Goal: Transaction & Acquisition: Purchase product/service

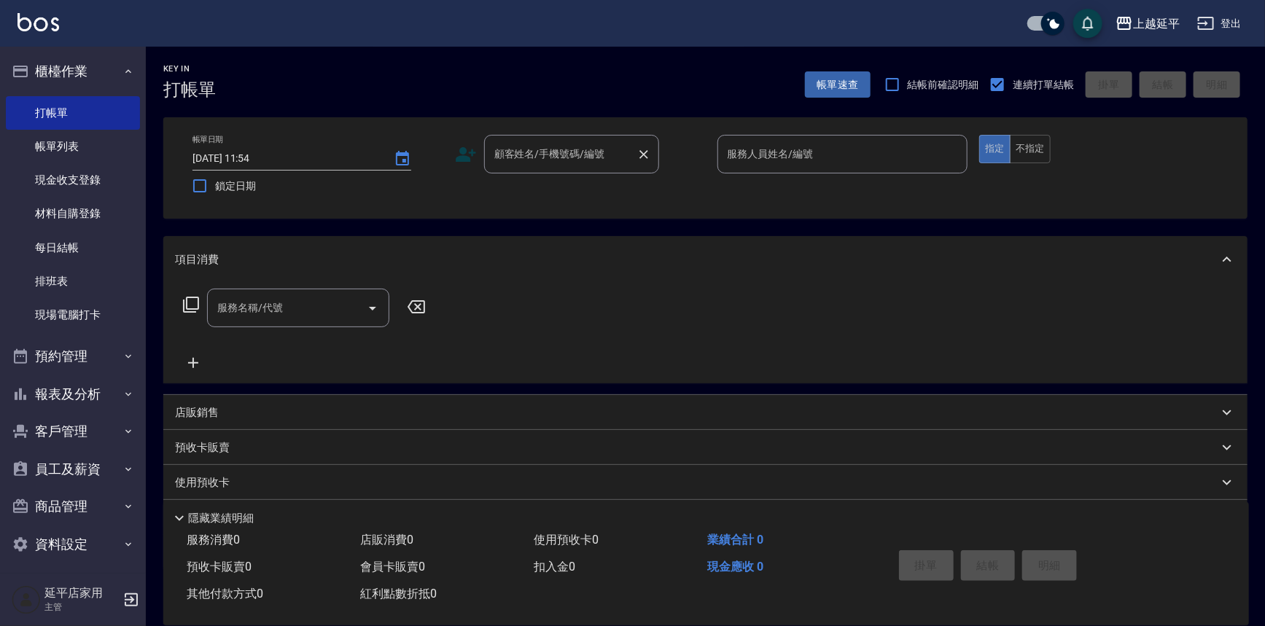
click at [547, 158] on input "顧客姓名/手機號碼/編號" at bounding box center [561, 154] width 140 height 26
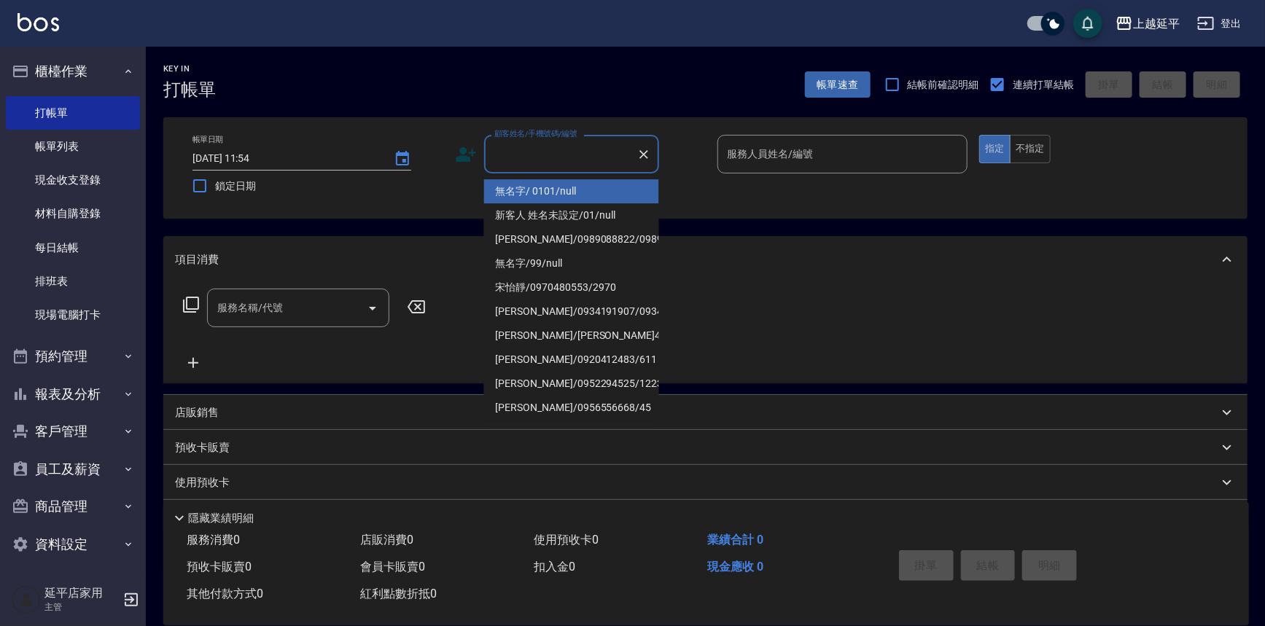
click at [539, 190] on li "無名字/ 0101/null" at bounding box center [571, 191] width 175 height 24
type input "無名字/ 0101/null"
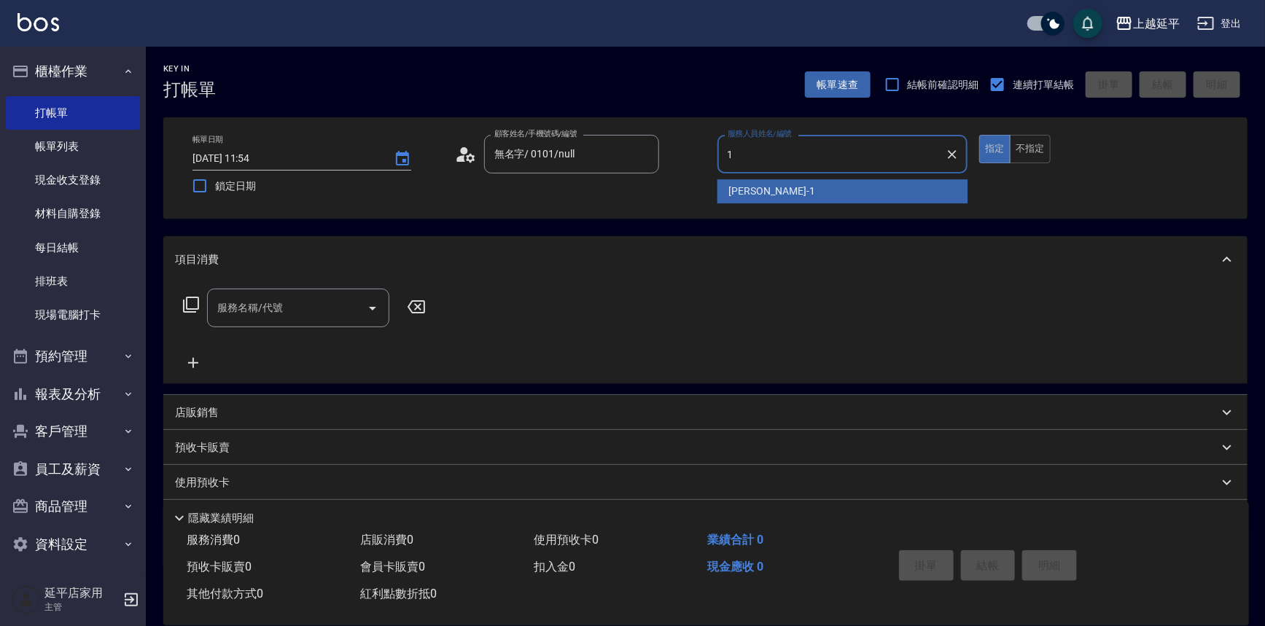
click at [779, 197] on div "[PERSON_NAME]-1" at bounding box center [842, 191] width 251 height 24
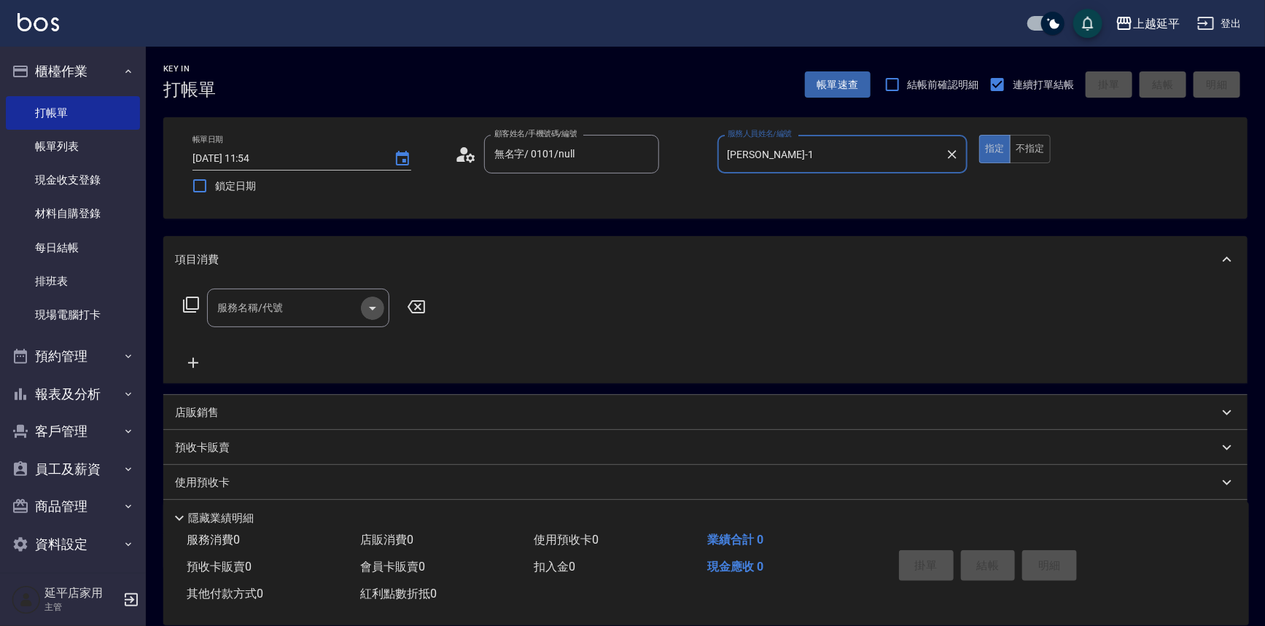
drag, startPoint x: 371, startPoint y: 309, endPoint x: 362, endPoint y: 306, distance: 9.2
click at [371, 309] on icon "Open" at bounding box center [372, 308] width 17 height 17
type input "[PERSON_NAME]-1"
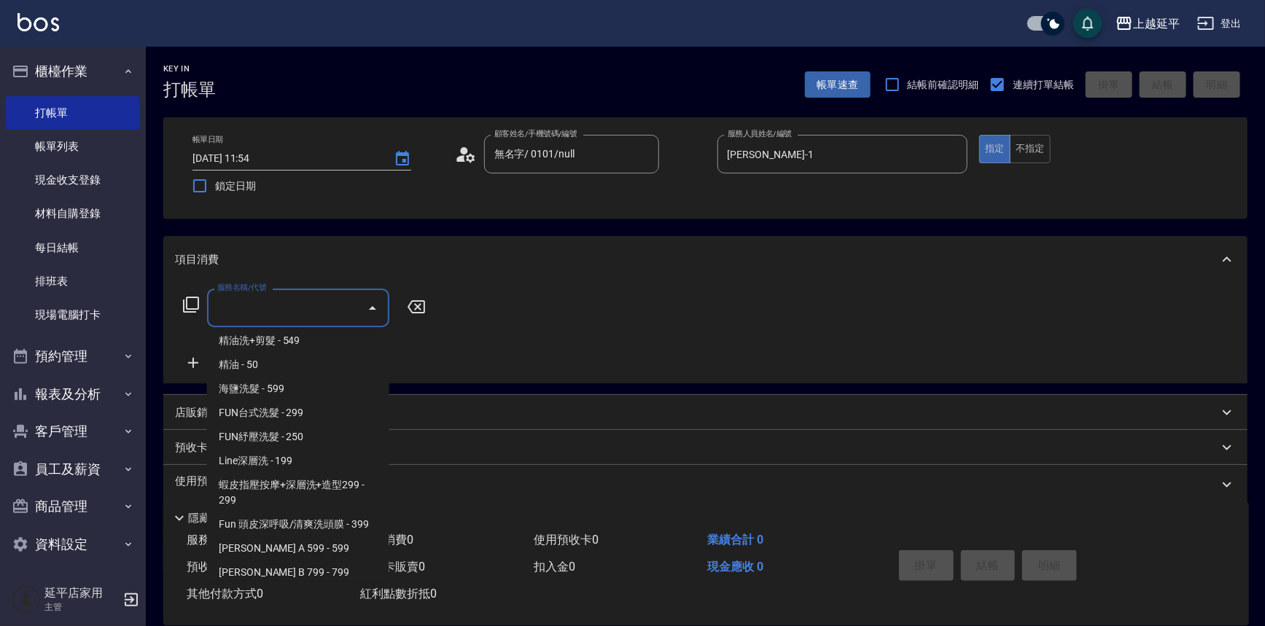
scroll to position [132, 0]
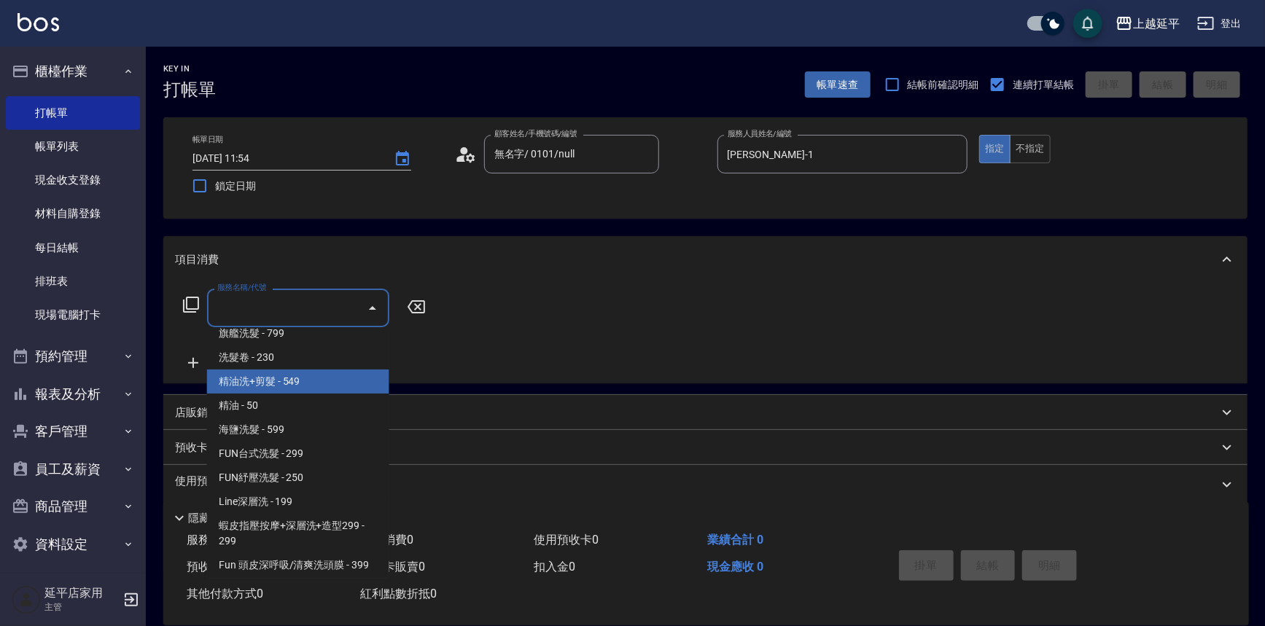
click at [332, 378] on span "精油洗+剪髮 - 549" at bounding box center [298, 382] width 182 height 24
type input "精油洗+剪髮(108)"
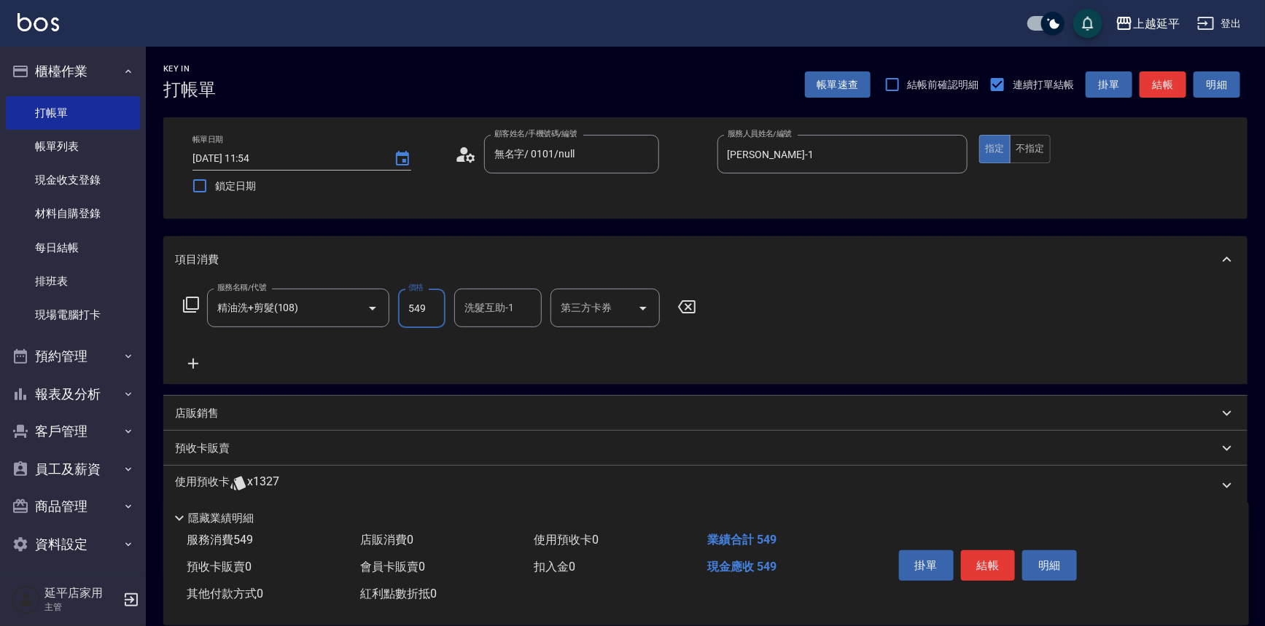
click at [432, 312] on input "549" at bounding box center [421, 308] width 47 height 39
type input "649"
click at [981, 550] on button "結帳" at bounding box center [988, 565] width 55 height 31
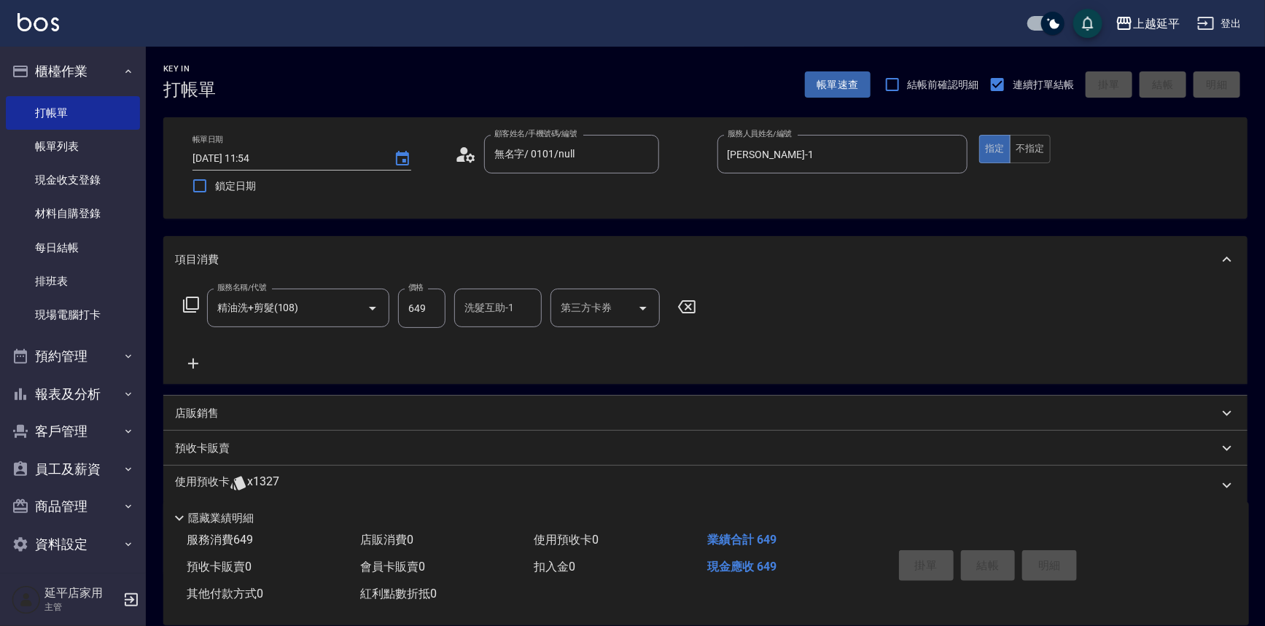
type input "[DATE] 12:32"
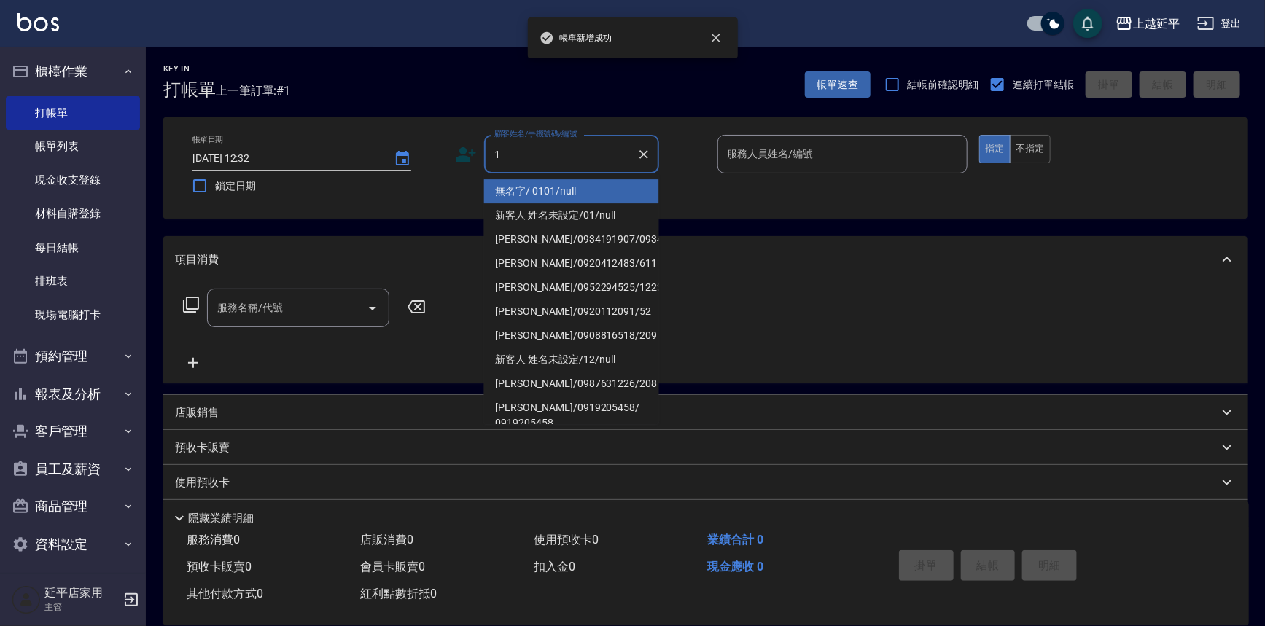
click at [534, 186] on li "無名字/ 0101/null" at bounding box center [571, 191] width 175 height 24
type input "無名字/ 0101/null"
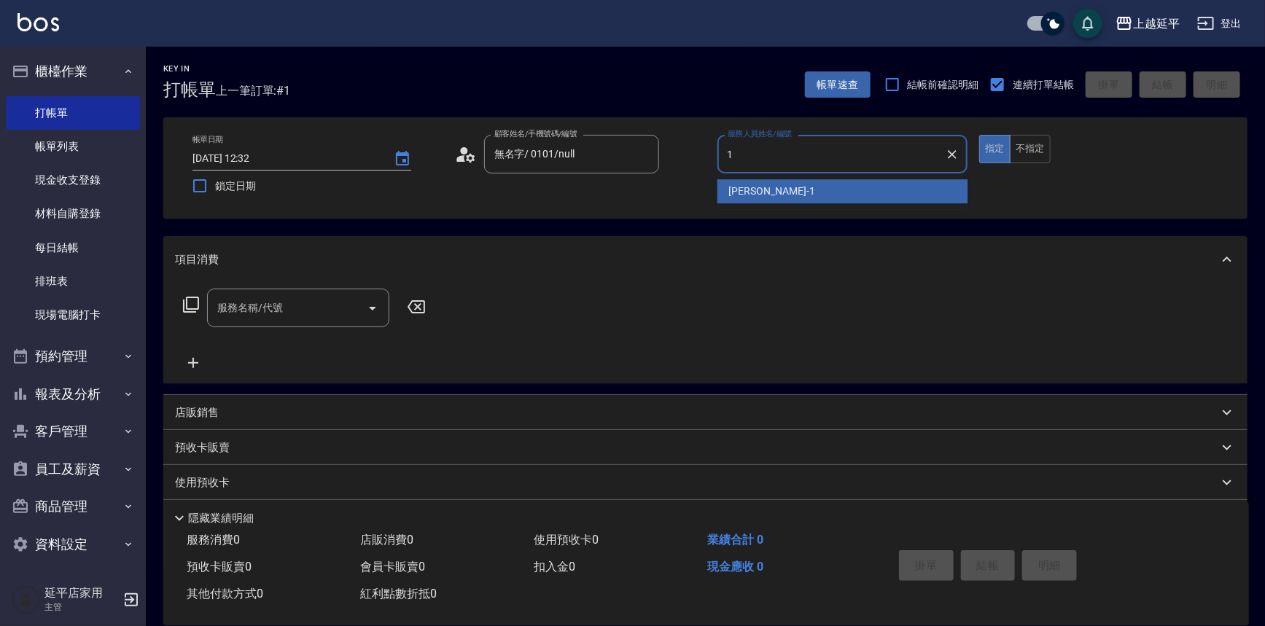
click at [786, 194] on div "[PERSON_NAME]-1" at bounding box center [842, 191] width 251 height 24
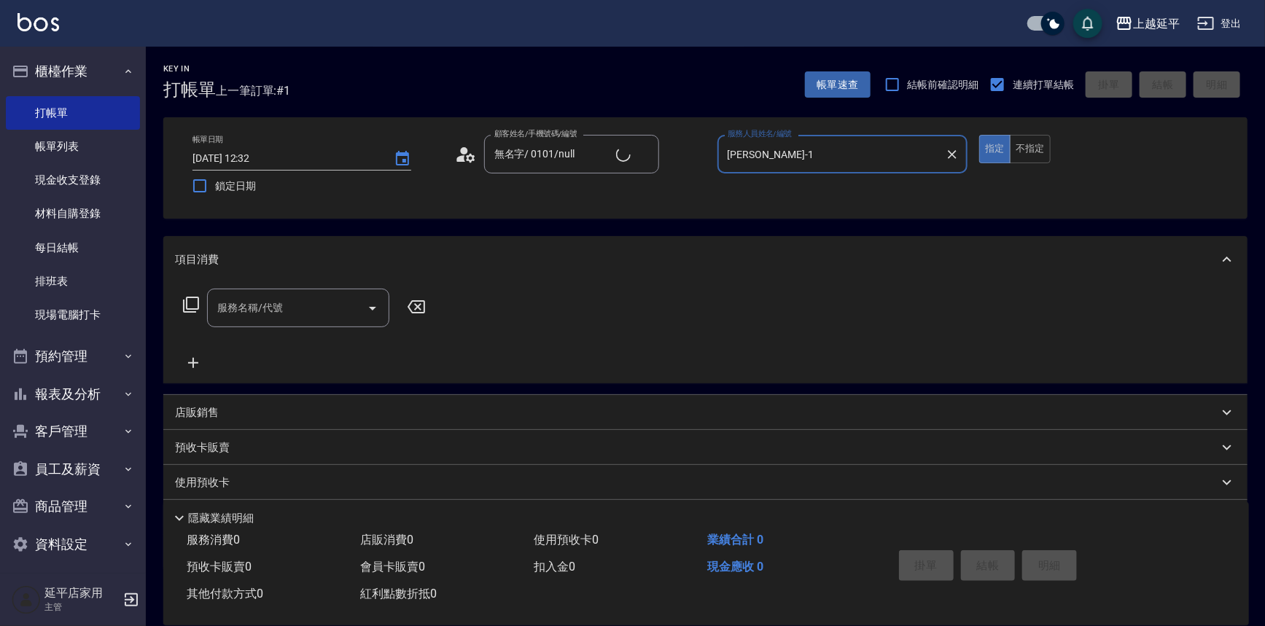
click at [377, 306] on icon "Open" at bounding box center [372, 308] width 17 height 17
type input "[PERSON_NAME]-1"
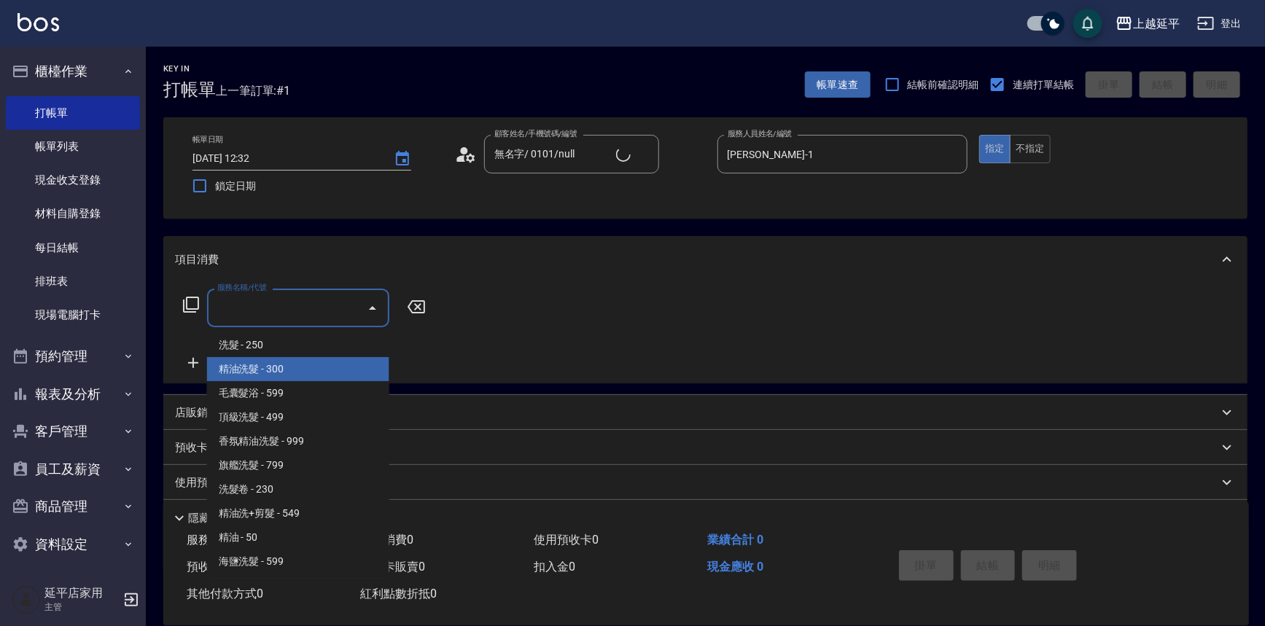
click at [327, 366] on span "精油洗髮 - 300" at bounding box center [298, 369] width 182 height 24
type input "精油洗髮(102)"
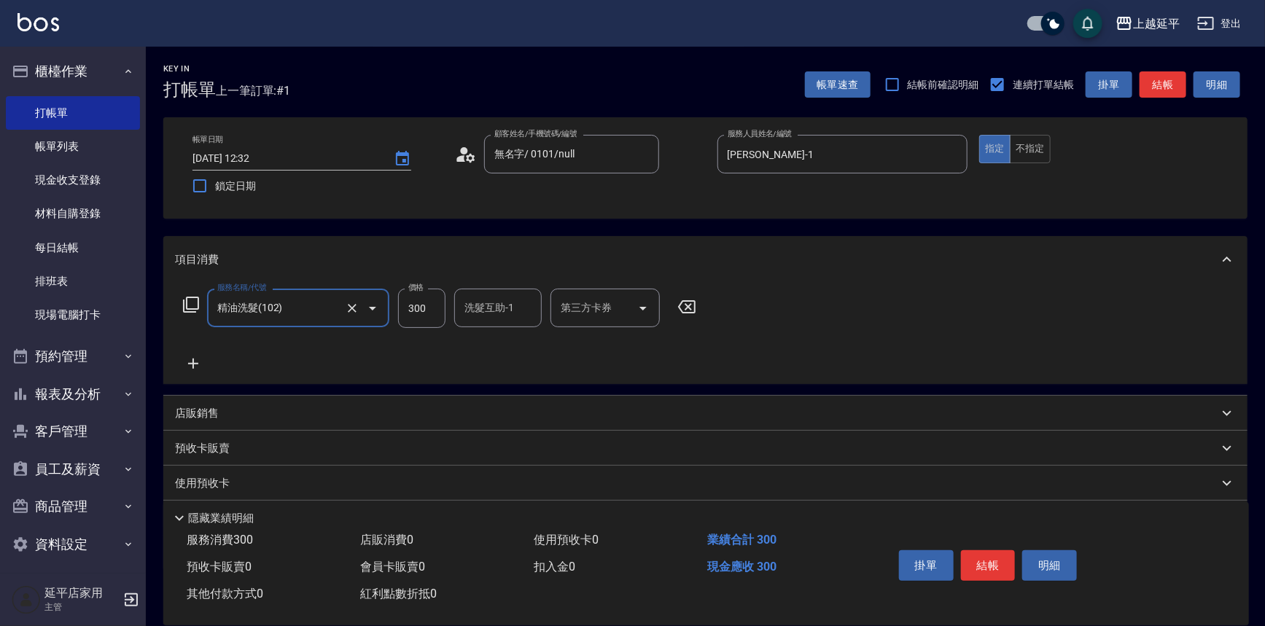
click at [485, 306] on input "洗髮互助-1" at bounding box center [498, 308] width 74 height 26
click at [489, 345] on span "[PERSON_NAME] -4" at bounding box center [479, 345] width 26 height 15
type input "[PERSON_NAME]-4"
click at [980, 563] on button "結帳" at bounding box center [988, 565] width 55 height 31
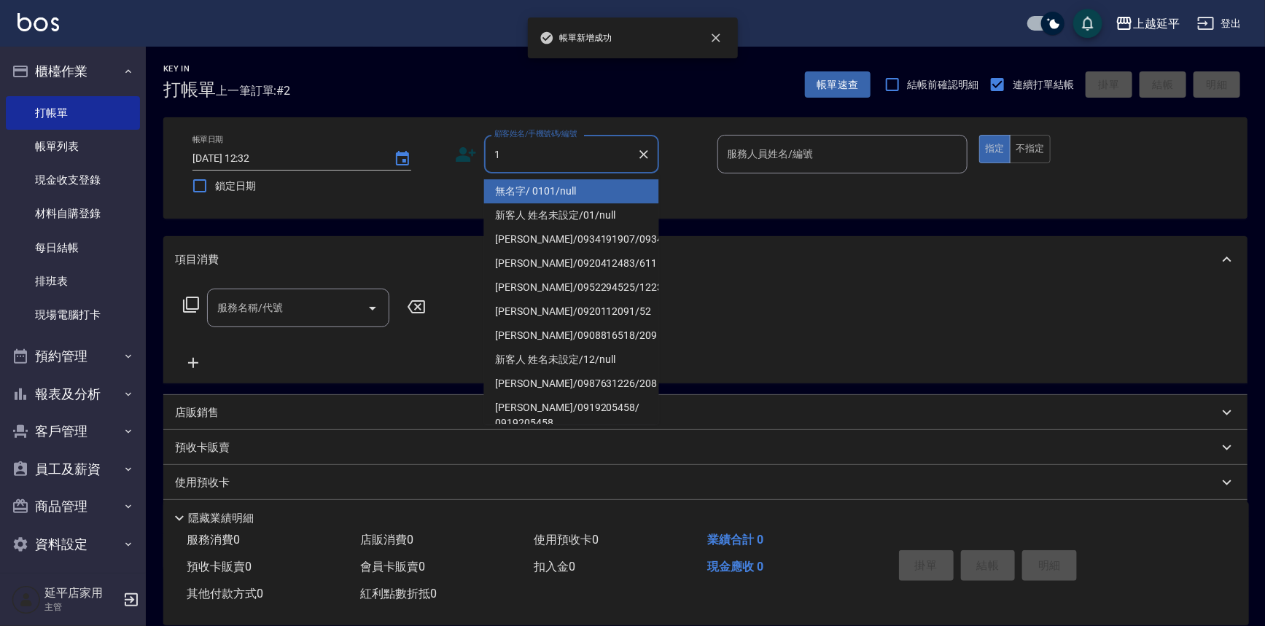
click at [553, 191] on li "無名字/ 0101/null" at bounding box center [571, 191] width 175 height 24
type input "無名字/ 0101/null"
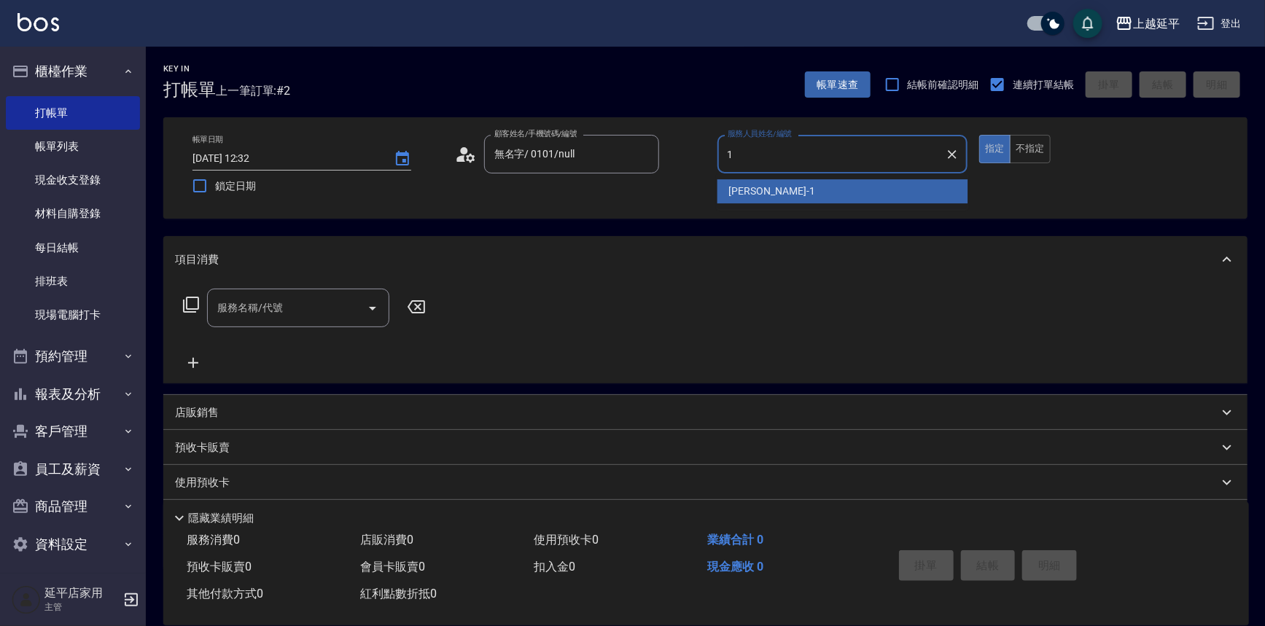
click at [736, 188] on span "[PERSON_NAME]-1" at bounding box center [772, 191] width 86 height 15
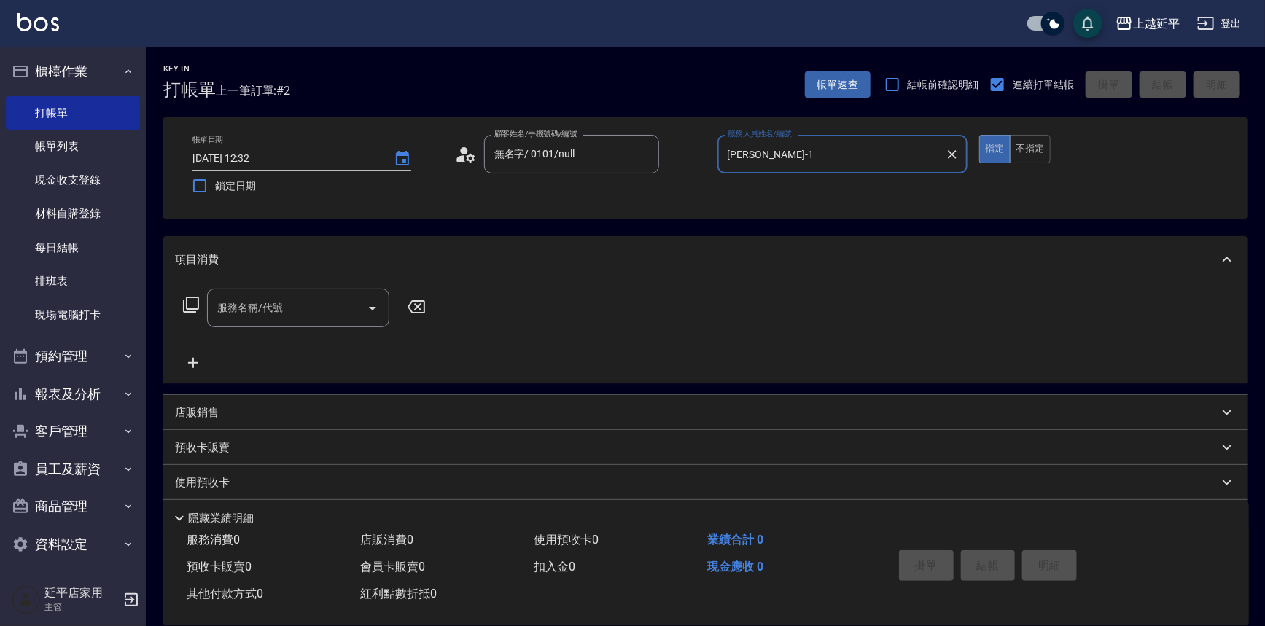
type input "[PERSON_NAME]-1"
click at [192, 309] on icon at bounding box center [191, 305] width 16 height 16
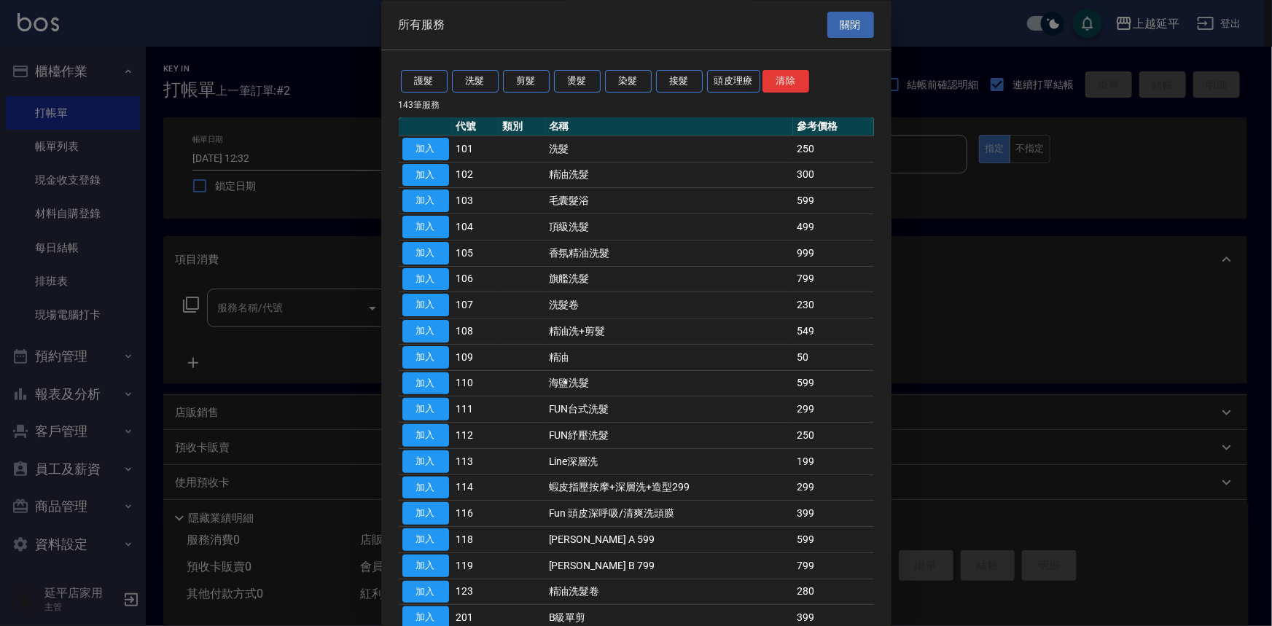
drag, startPoint x: 618, startPoint y: 81, endPoint x: 603, endPoint y: 87, distance: 16.7
click at [614, 82] on button "染髮" at bounding box center [628, 82] width 47 height 23
click at [622, 83] on button "染髮" at bounding box center [628, 82] width 47 height 23
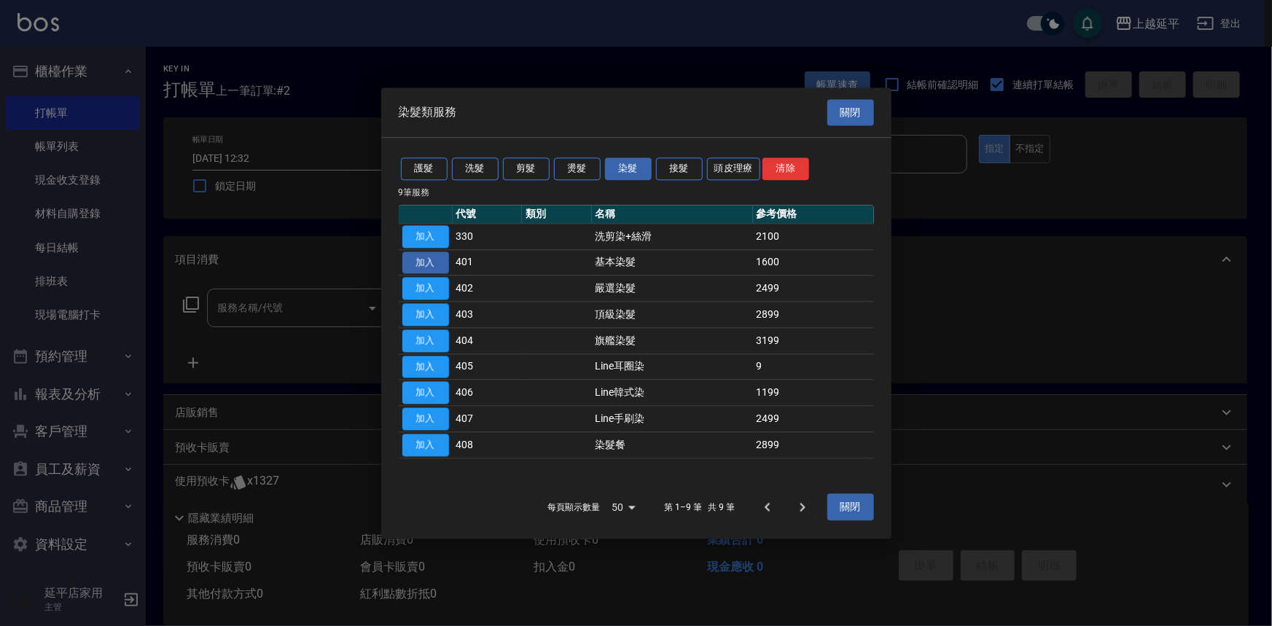
click at [426, 263] on button "加入" at bounding box center [425, 262] width 47 height 23
type input "基本染髮(401)"
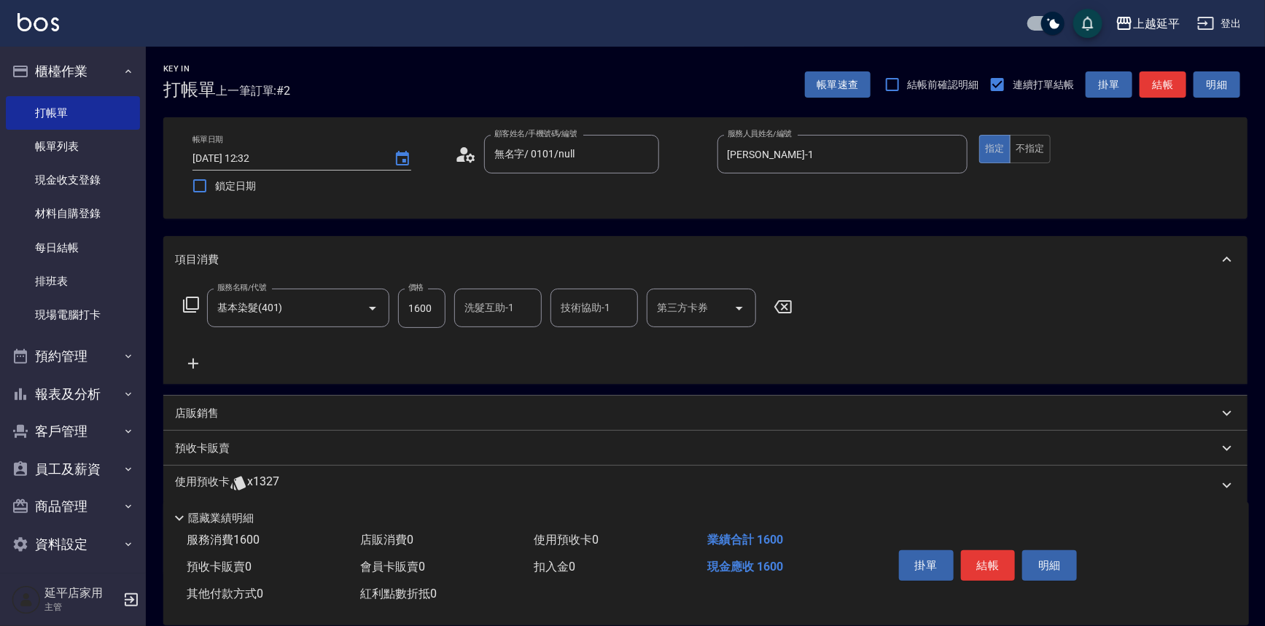
click at [435, 302] on input "1600" at bounding box center [421, 308] width 47 height 39
type input "1500"
click at [521, 313] on input "洗髮互助-1" at bounding box center [498, 308] width 74 height 26
click at [520, 335] on div "[PERSON_NAME]-34" at bounding box center [497, 345] width 87 height 24
type input "[PERSON_NAME]-34"
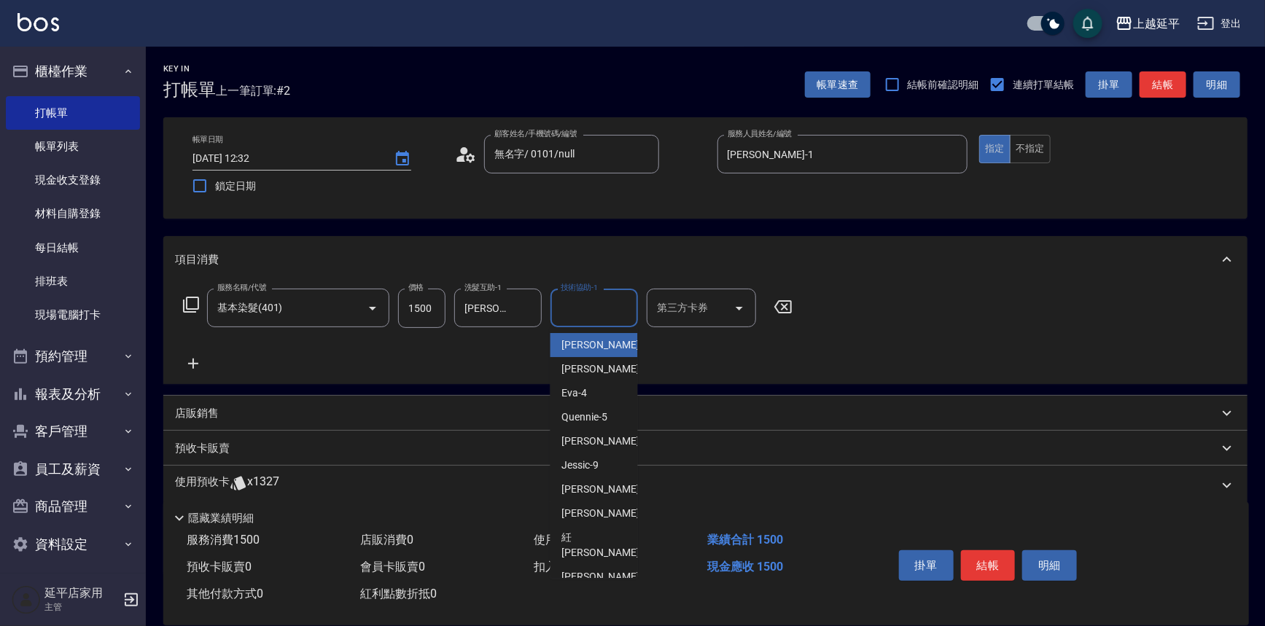
click at [572, 305] on div "技術協助-1 技術協助-1" at bounding box center [593, 308] width 87 height 39
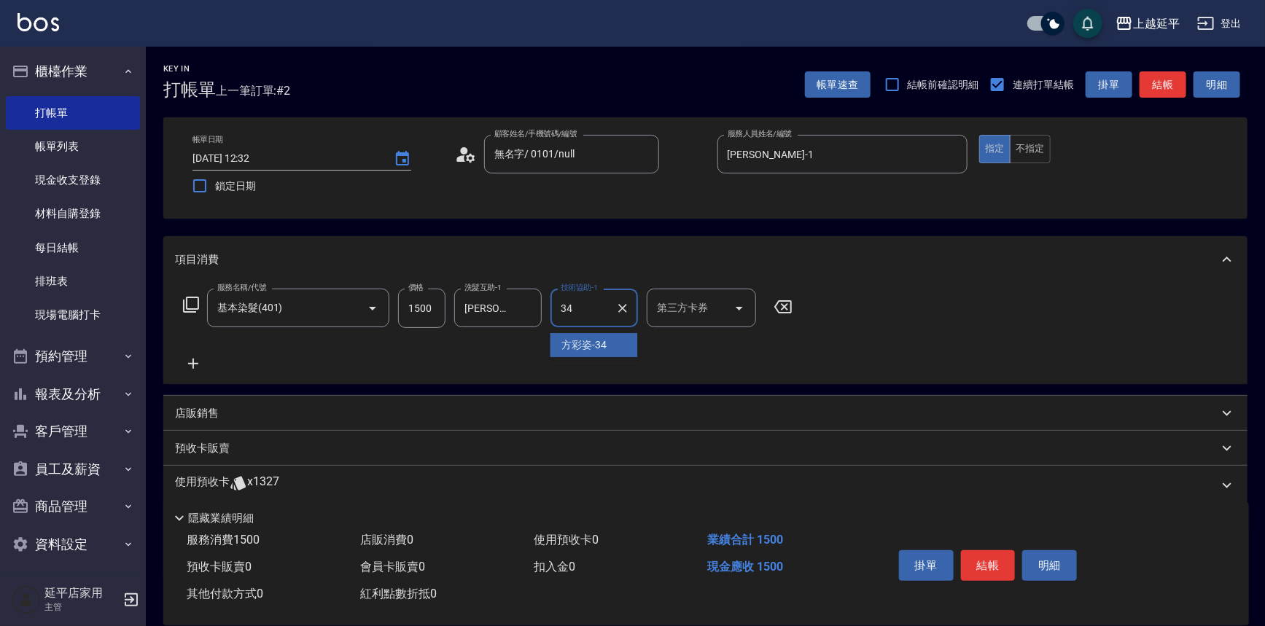
click at [580, 342] on span "[PERSON_NAME]-34" at bounding box center [584, 345] width 45 height 15
type input "[PERSON_NAME]-34"
click at [970, 558] on button "結帳" at bounding box center [988, 565] width 55 height 31
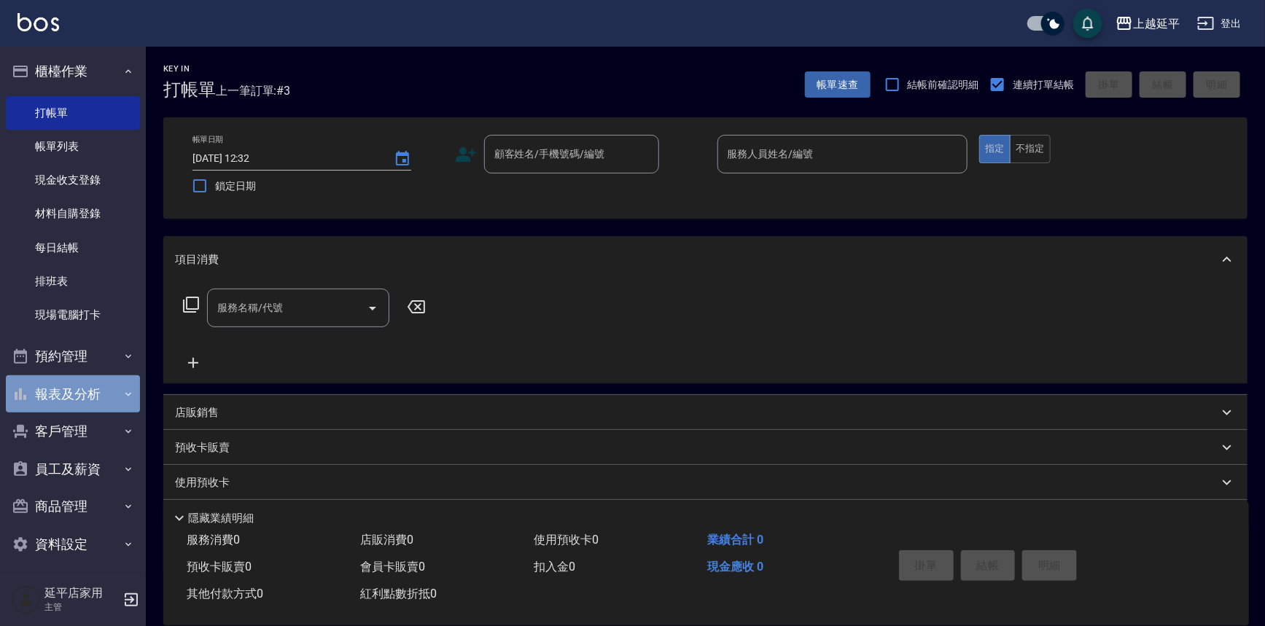
click at [72, 397] on button "報表及分析" at bounding box center [73, 394] width 134 height 38
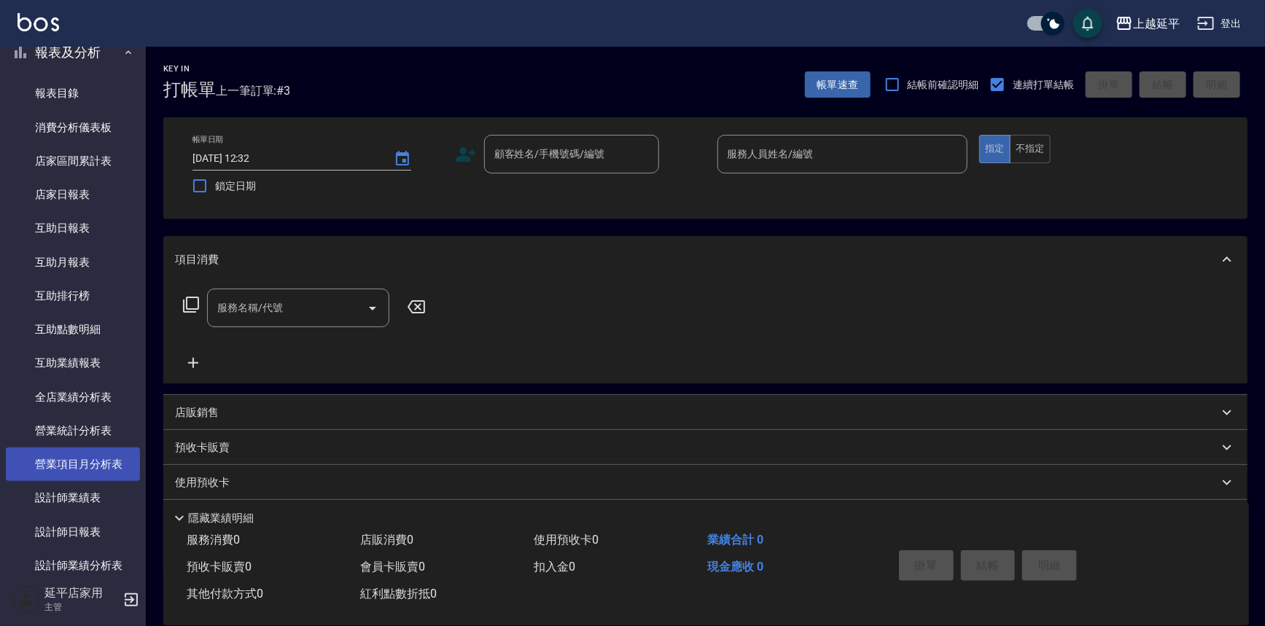
scroll to position [397, 0]
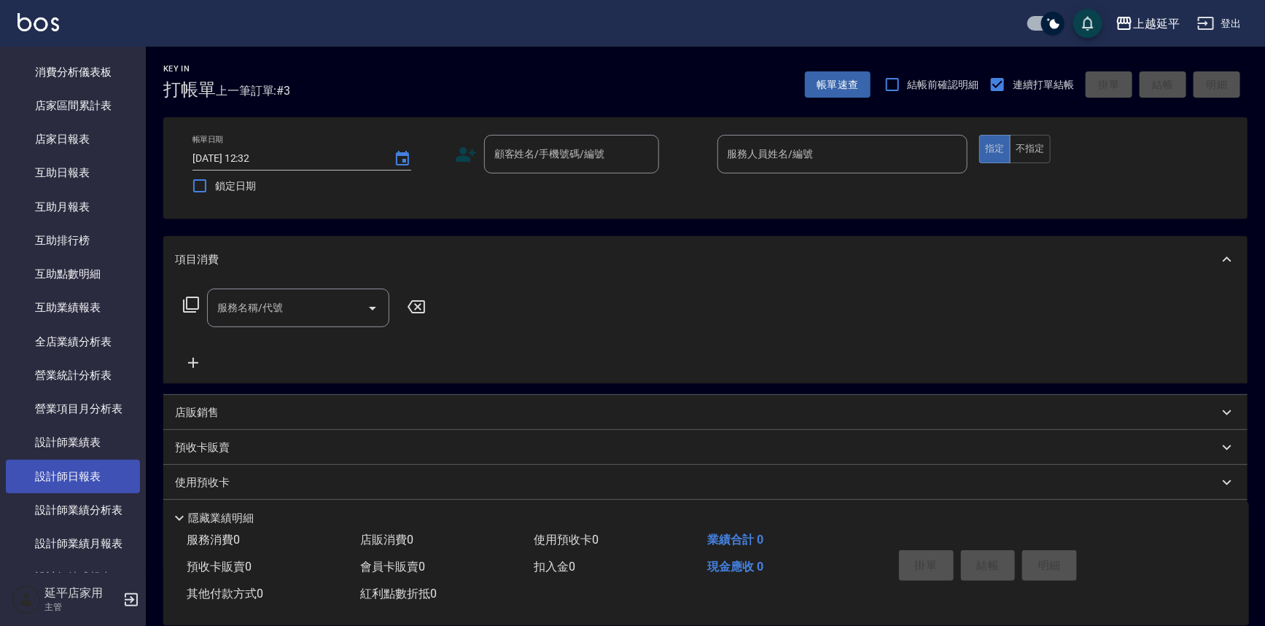
click at [73, 474] on link "設計師日報表" at bounding box center [73, 477] width 134 height 34
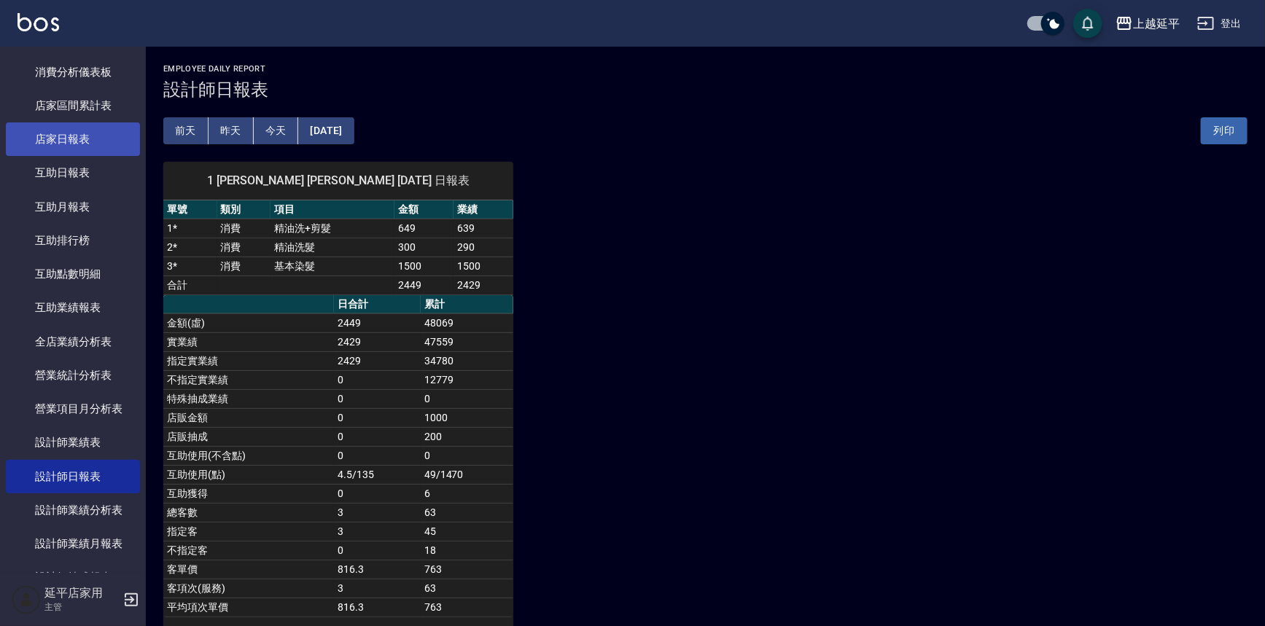
scroll to position [132, 0]
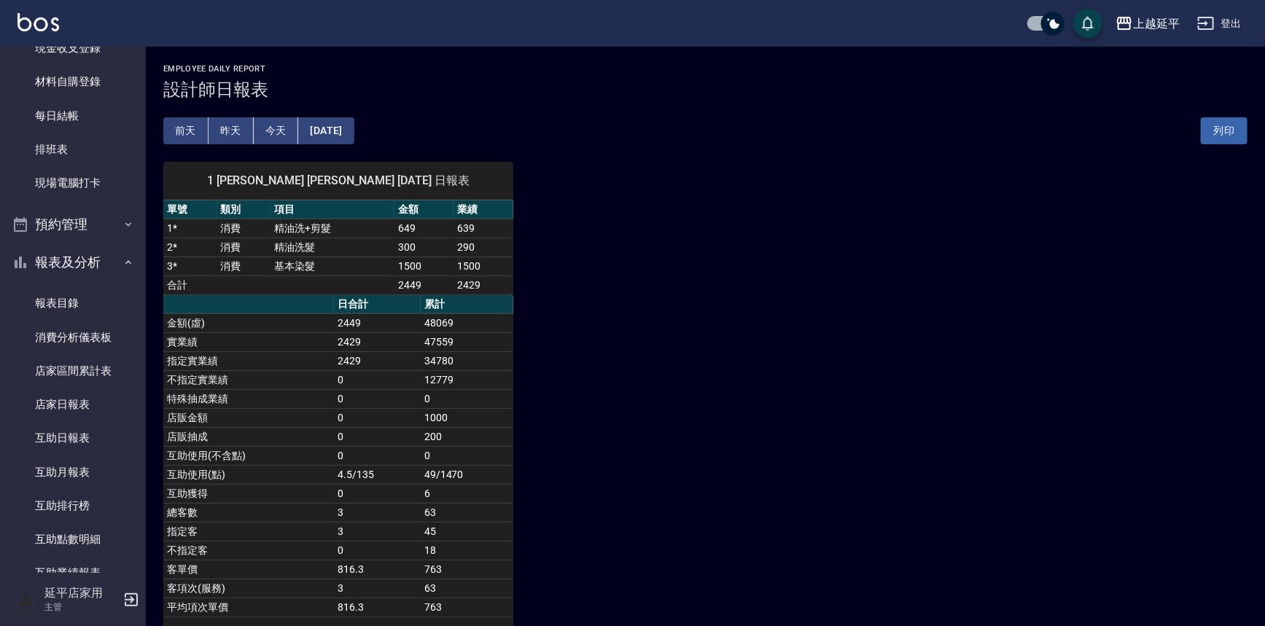
drag, startPoint x: 512, startPoint y: 104, endPoint x: 240, endPoint y: 103, distance: 271.9
click at [508, 104] on div "[DATE] [DATE] [DATE] [DATE] 列印" at bounding box center [705, 131] width 1084 height 62
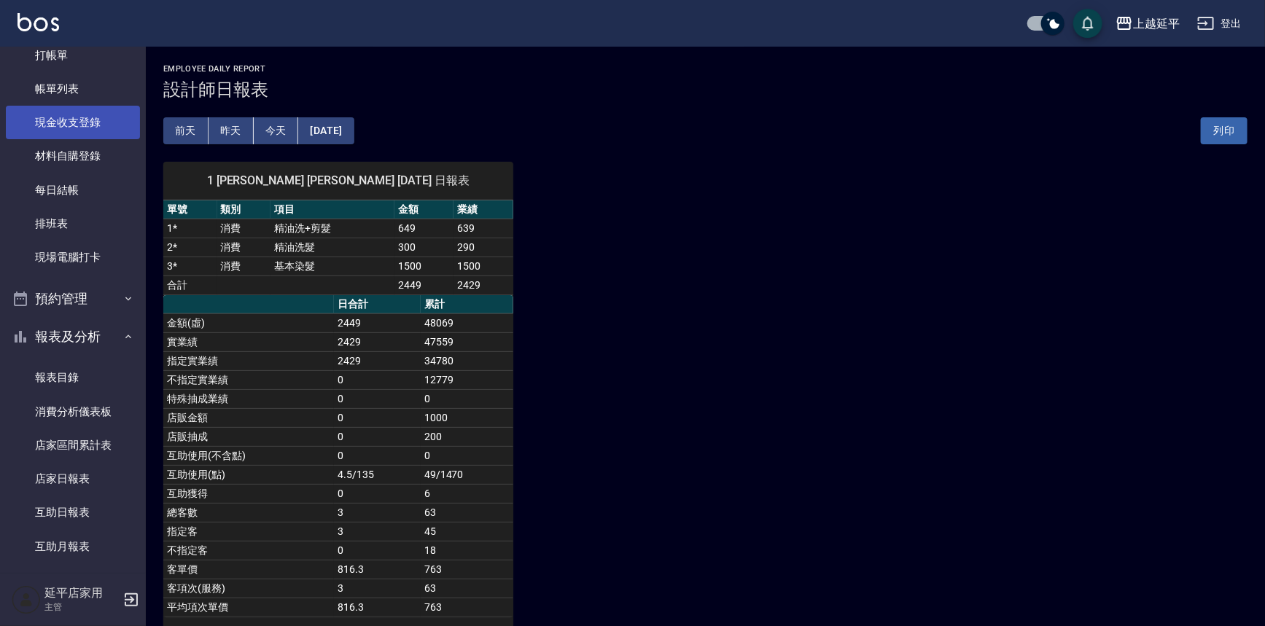
scroll to position [0, 0]
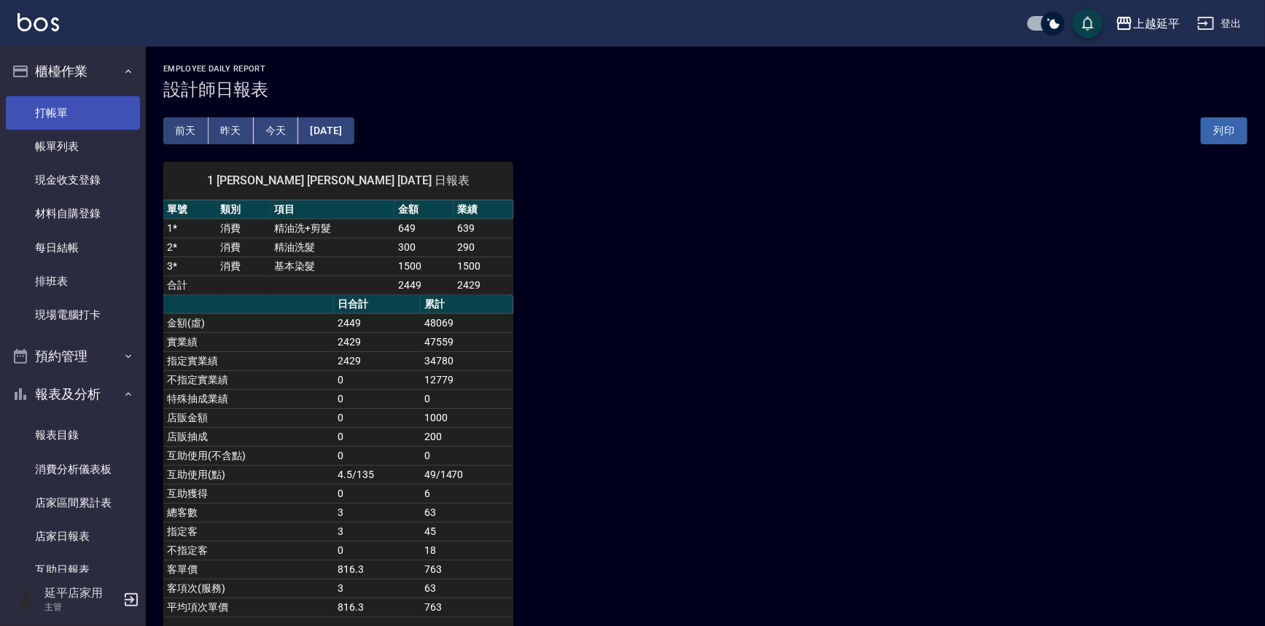
click at [98, 114] on link "打帳單" at bounding box center [73, 113] width 134 height 34
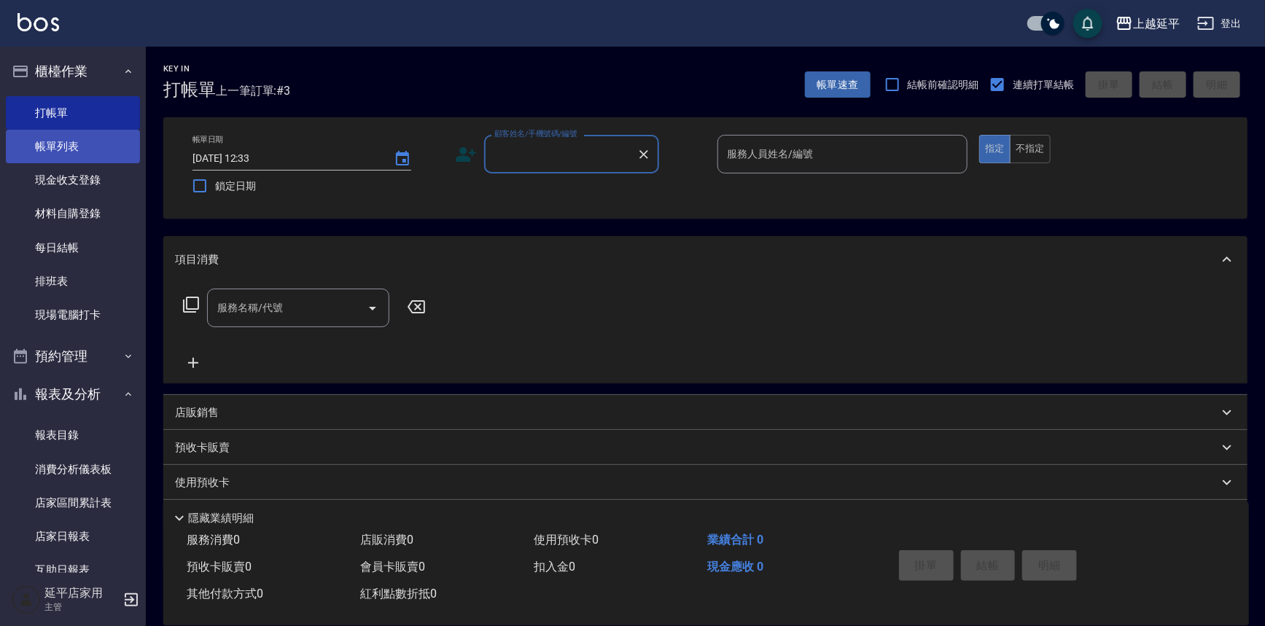
click at [66, 146] on link "帳單列表" at bounding box center [73, 147] width 134 height 34
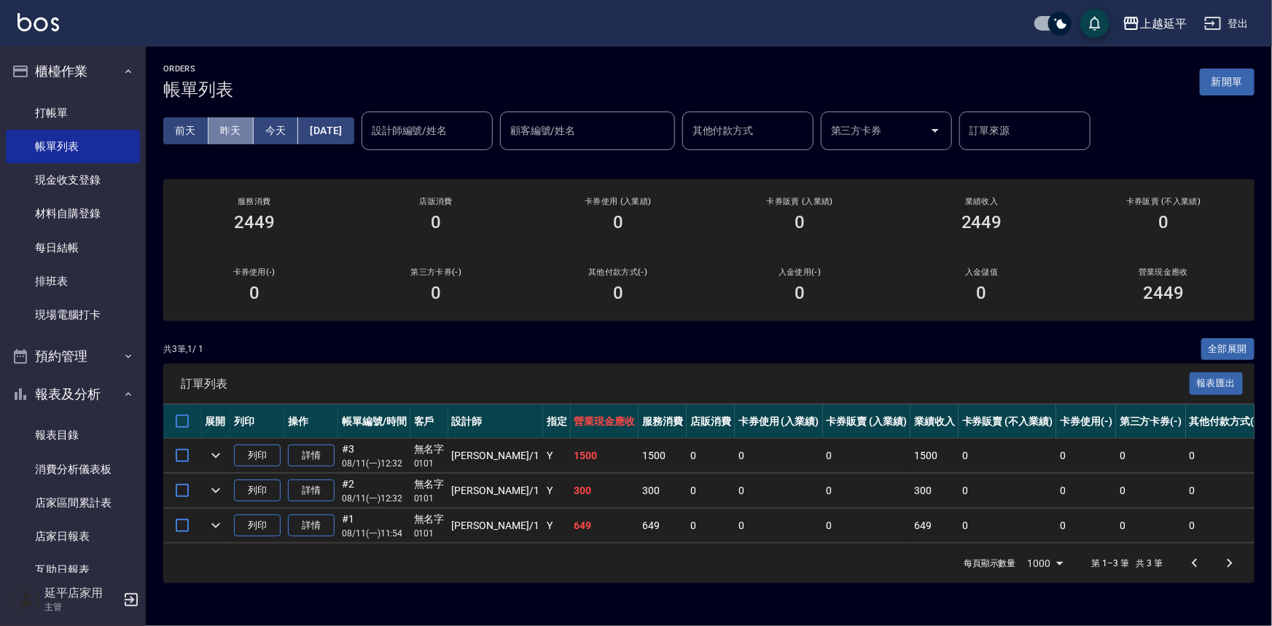
click at [232, 130] on button "昨天" at bounding box center [230, 130] width 45 height 27
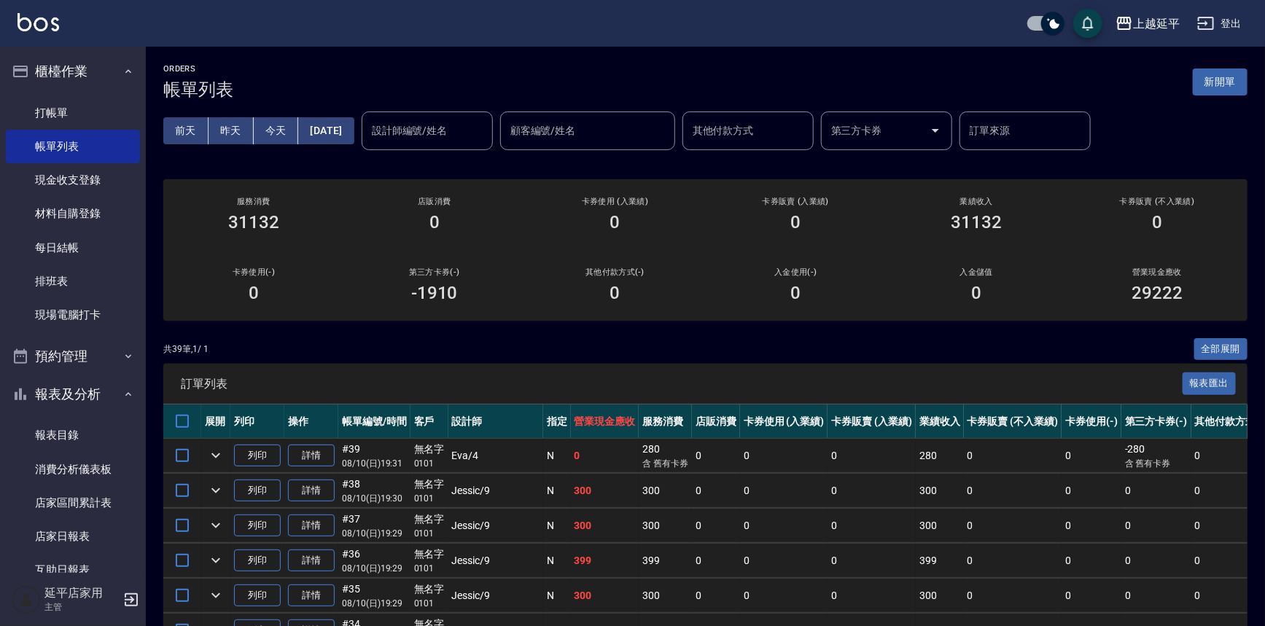
click at [434, 136] on input "設計師編號/姓名" at bounding box center [427, 131] width 118 height 26
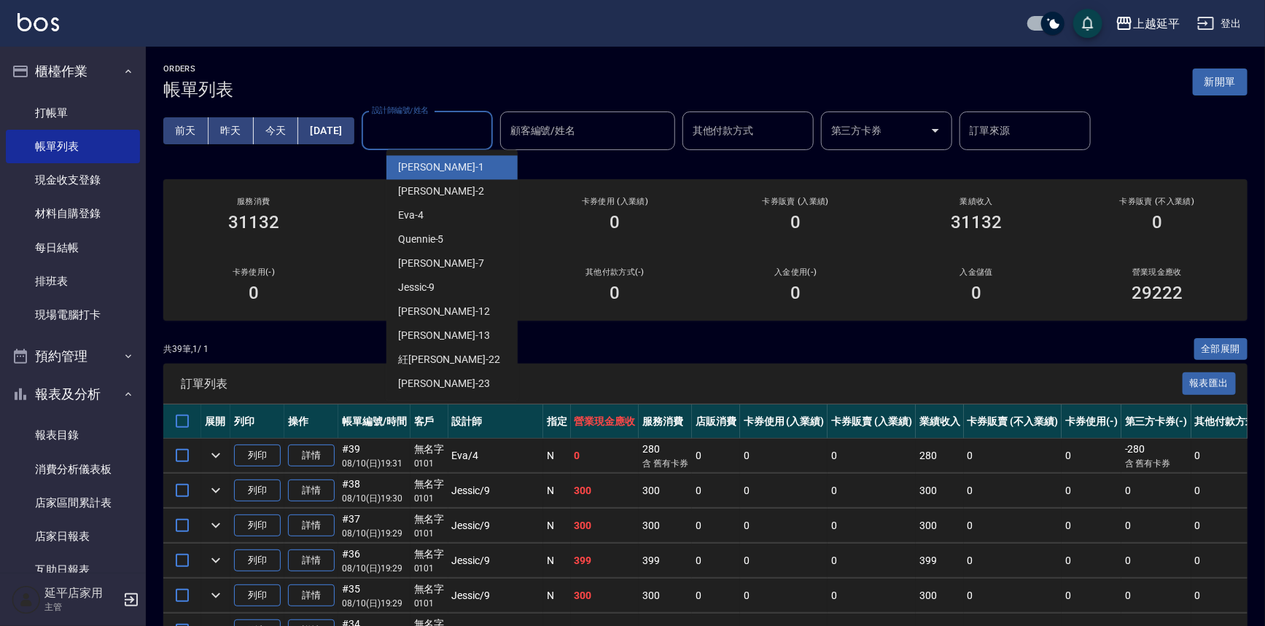
click at [457, 167] on div "[PERSON_NAME]-1" at bounding box center [451, 167] width 131 height 24
type input "[PERSON_NAME]-1"
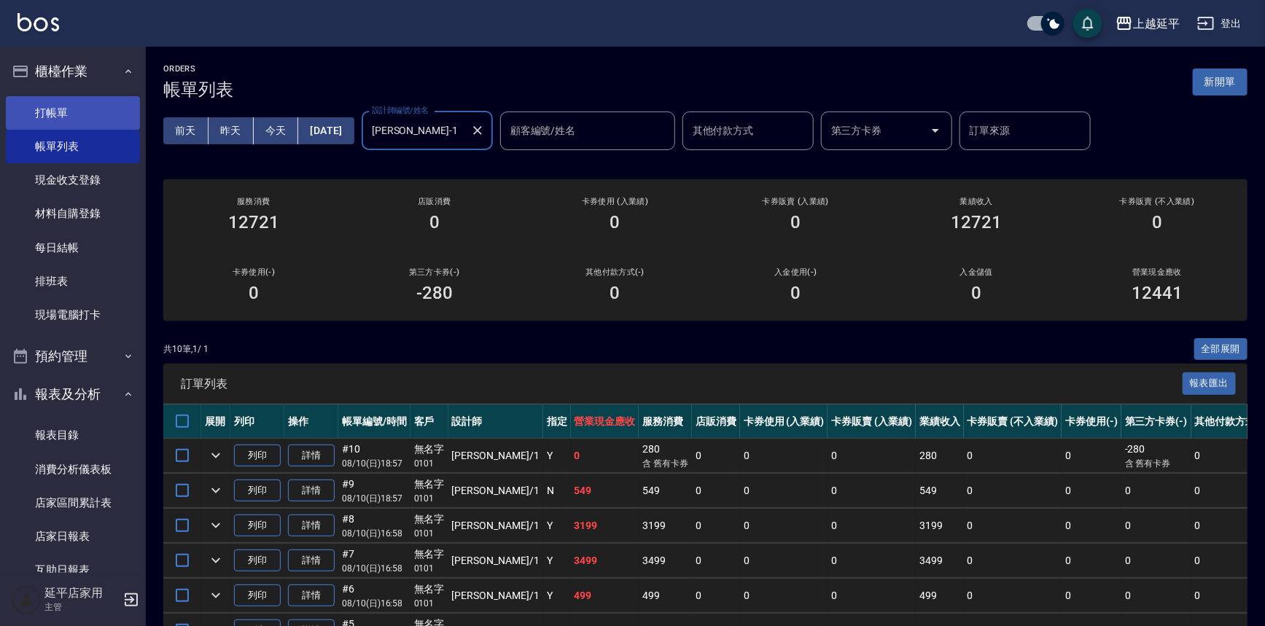
click at [95, 114] on link "打帳單" at bounding box center [73, 113] width 134 height 34
